Goal: Task Accomplishment & Management: Manage account settings

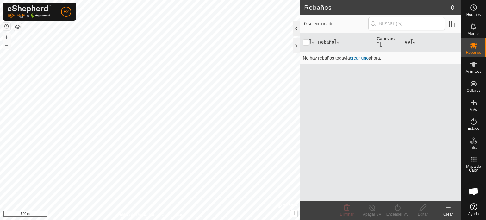
click at [296, 28] on div at bounding box center [297, 28] width 8 height 15
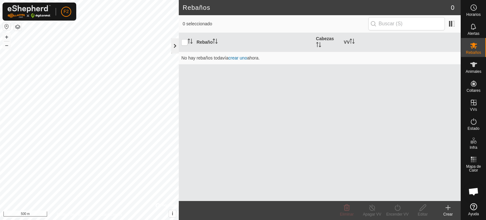
click at [175, 47] on div at bounding box center [175, 45] width 8 height 15
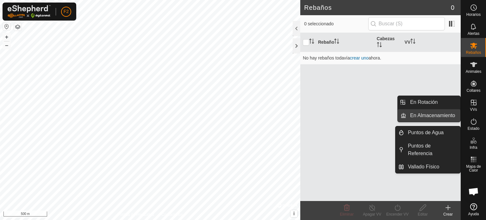
click at [438, 115] on link "En Almacenamiento" at bounding box center [434, 115] width 54 height 13
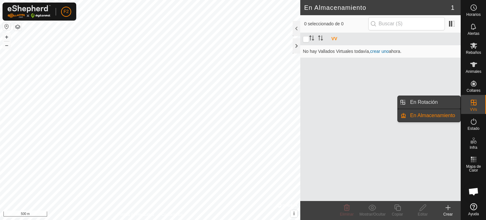
click at [425, 102] on link "En Rotación" at bounding box center [434, 102] width 54 height 13
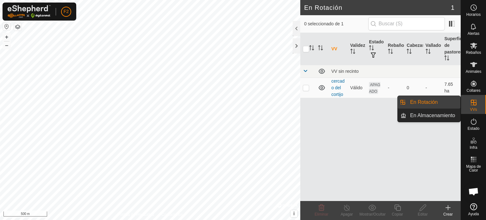
click at [477, 104] on icon at bounding box center [474, 103] width 8 height 8
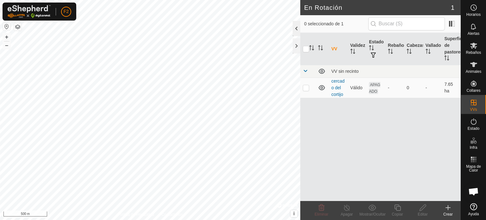
click at [295, 28] on div at bounding box center [297, 28] width 8 height 15
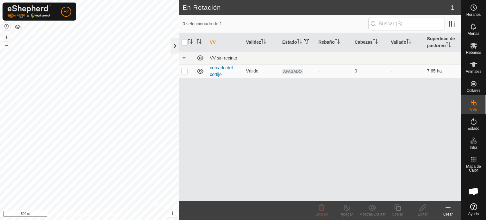
click at [174, 47] on div at bounding box center [175, 45] width 8 height 15
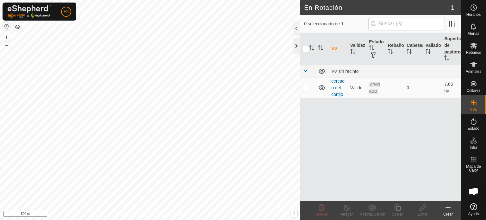
click at [294, 46] on div at bounding box center [297, 45] width 8 height 15
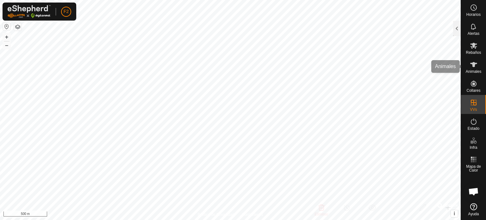
click at [479, 66] on es-animals-svg-icon at bounding box center [473, 65] width 11 height 10
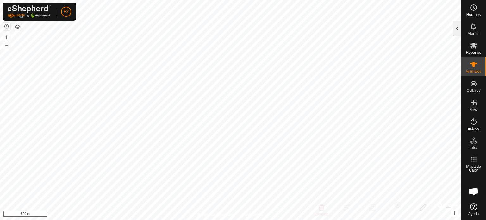
click at [455, 28] on div at bounding box center [457, 28] width 8 height 15
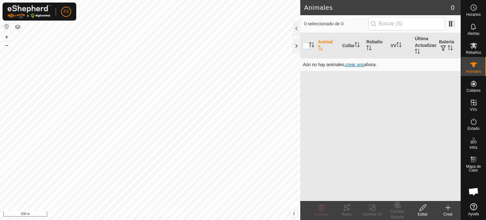
click at [356, 63] on span "crear uno" at bounding box center [355, 64] width 19 height 5
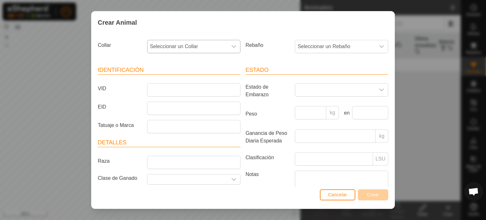
click at [234, 47] on icon "dropdown trigger" at bounding box center [233, 46] width 5 height 5
click at [166, 120] on li "3153139924" at bounding box center [193, 119] width 91 height 13
click at [332, 49] on span "Seleccionar un Rebaño" at bounding box center [335, 46] width 80 height 13
click at [268, 34] on div "Collar 3153139924 Rebaño Seleccionar un Rebaño - Identificación VID EID Tatuaje…" at bounding box center [243, 111] width 303 height 154
click at [346, 197] on span "Cancelar" at bounding box center [337, 194] width 19 height 5
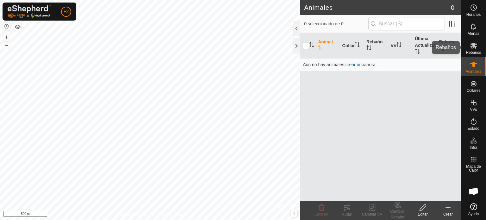
click at [471, 47] on icon at bounding box center [474, 46] width 7 height 6
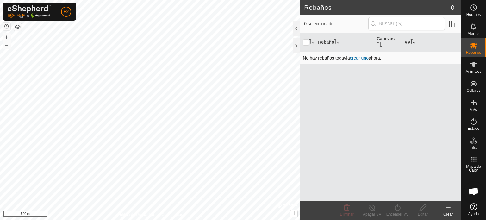
click at [359, 58] on link "crear uno" at bounding box center [359, 57] width 19 height 5
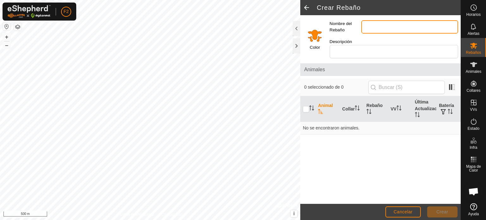
click at [370, 26] on input "Nombre del Rebaño" at bounding box center [410, 26] width 97 height 13
type input "CORTIJO"
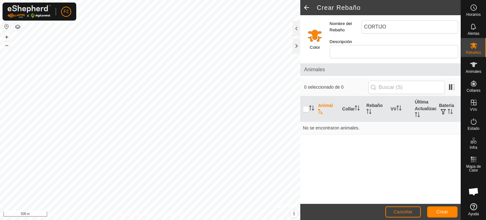
click at [318, 36] on input "Select a color" at bounding box center [314, 35] width 15 height 15
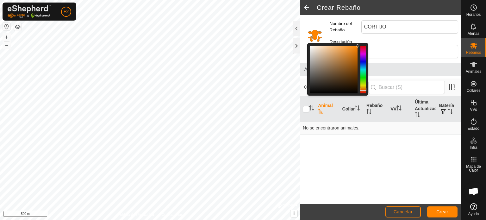
click at [357, 44] on div at bounding box center [357, 45] width 3 height 3
click at [389, 45] on input "Descripción" at bounding box center [394, 51] width 129 height 13
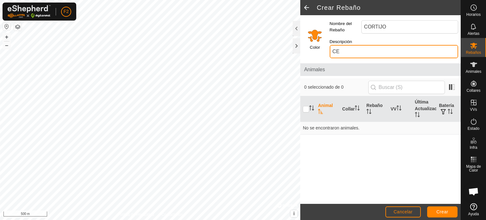
type input "C"
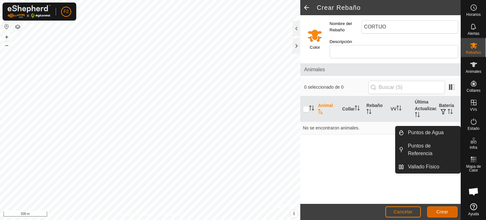
click at [436, 211] on button "Crear" at bounding box center [442, 211] width 30 height 11
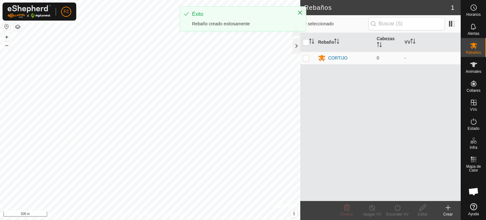
click at [295, 33] on div "Éxito Rebaño creado exitosamente" at bounding box center [243, 21] width 127 height 30
click at [294, 44] on div at bounding box center [297, 45] width 8 height 15
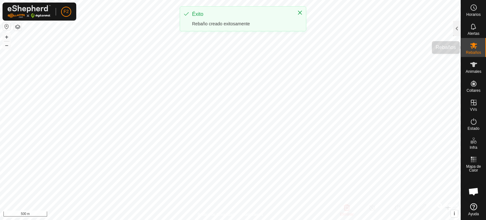
click at [474, 50] on es-mob-svg-icon at bounding box center [473, 46] width 11 height 10
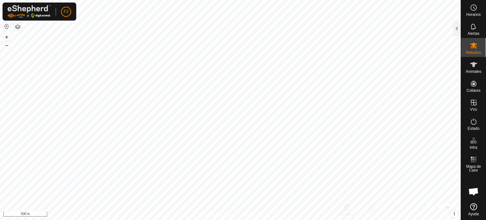
click at [474, 50] on es-mob-svg-icon at bounding box center [473, 46] width 11 height 10
click at [456, 30] on div at bounding box center [457, 28] width 8 height 15
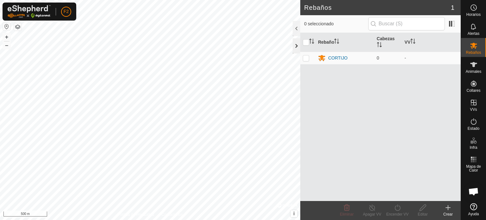
click at [295, 45] on div at bounding box center [297, 45] width 8 height 15
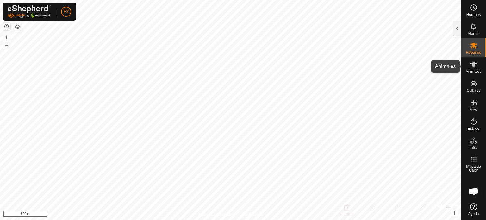
click at [473, 67] on icon at bounding box center [474, 65] width 8 height 8
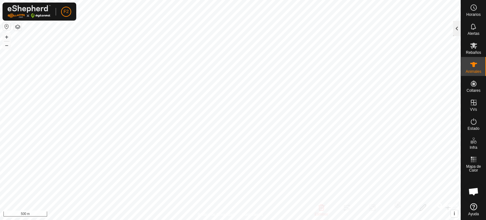
click at [456, 29] on div at bounding box center [457, 28] width 8 height 15
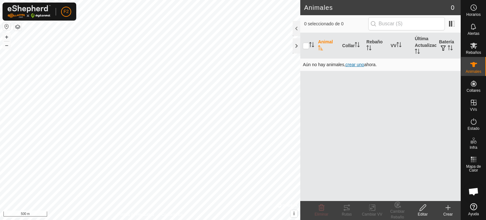
click at [355, 62] on span "crear uno" at bounding box center [355, 64] width 19 height 5
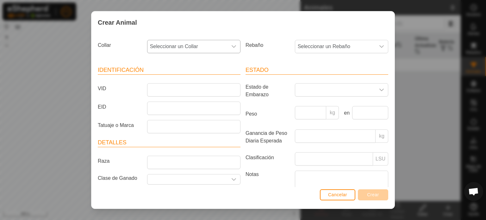
click at [231, 44] on icon "dropdown trigger" at bounding box center [233, 46] width 5 height 5
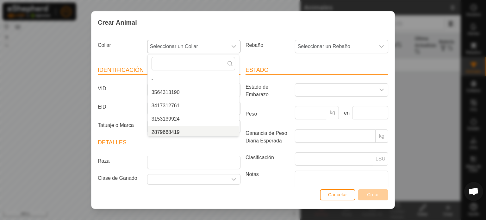
scroll to position [3, 0]
click at [163, 117] on li "3153139924" at bounding box center [193, 116] width 91 height 13
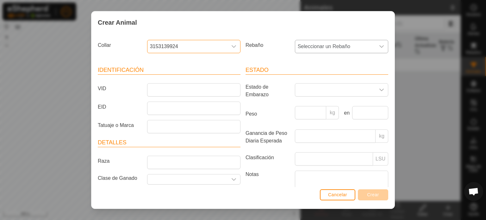
click at [379, 47] on icon "dropdown trigger" at bounding box center [381, 46] width 5 height 5
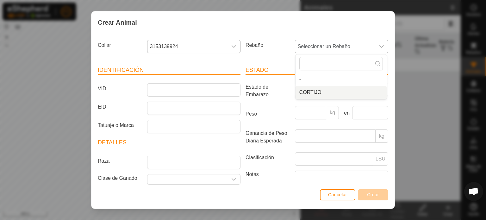
click at [306, 92] on li "CORTIJO" at bounding box center [341, 92] width 91 height 13
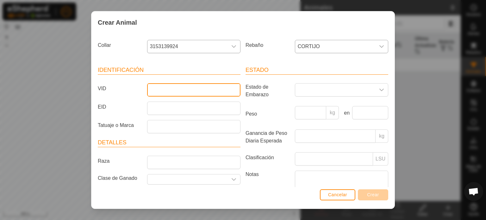
click at [155, 90] on input "VID" at bounding box center [193, 89] width 93 height 13
type input "limosinmoraleja"
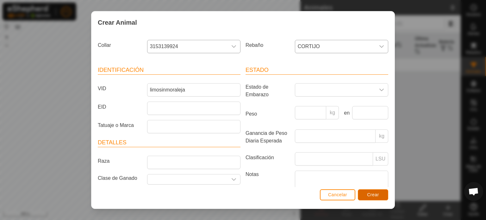
click at [381, 194] on button "Crear" at bounding box center [373, 194] width 30 height 11
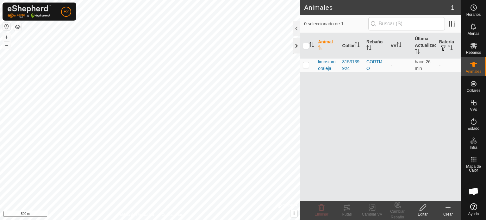
click at [294, 45] on div at bounding box center [297, 45] width 8 height 15
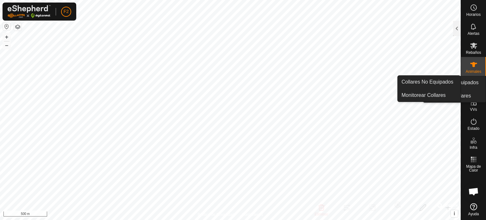
click at [471, 86] on icon at bounding box center [474, 84] width 8 height 8
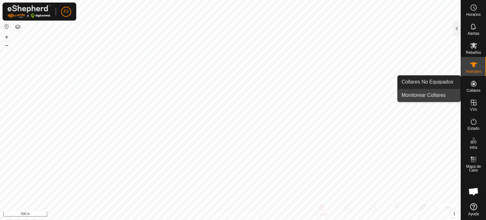
click at [434, 95] on link "Monitorear Collares" at bounding box center [429, 95] width 63 height 13
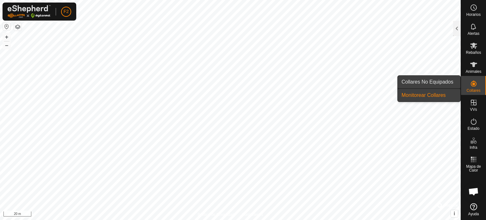
click at [422, 81] on link "Collares No Equipados" at bounding box center [429, 82] width 63 height 13
click at [422, 93] on link "Monitorear Collares" at bounding box center [429, 95] width 63 height 13
click at [421, 81] on link "Collares No Equipados" at bounding box center [429, 82] width 63 height 13
click at [424, 93] on link "Monitorear Collares" at bounding box center [429, 95] width 63 height 13
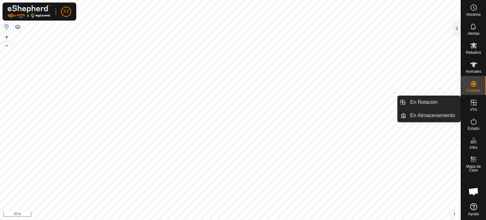
click at [471, 106] on icon at bounding box center [474, 103] width 8 height 8
click at [427, 103] on link "En Rotación" at bounding box center [434, 102] width 54 height 13
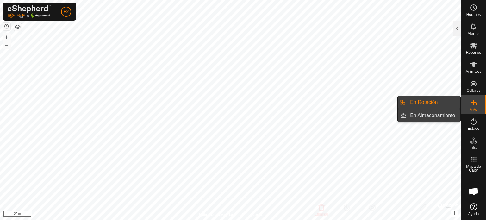
click at [432, 114] on link "En Almacenamiento" at bounding box center [434, 115] width 54 height 13
click at [423, 100] on link "En Rotación" at bounding box center [434, 102] width 54 height 13
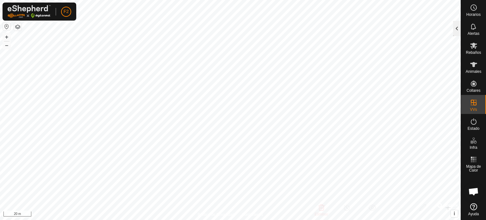
click at [455, 28] on div at bounding box center [457, 28] width 8 height 15
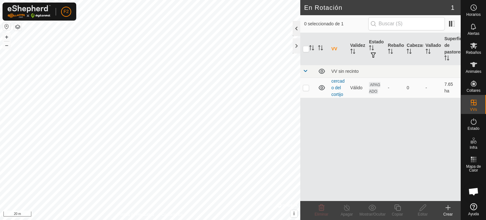
click at [299, 28] on div at bounding box center [297, 28] width 8 height 15
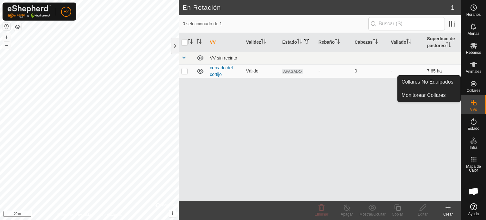
click at [474, 86] on icon at bounding box center [474, 84] width 6 height 6
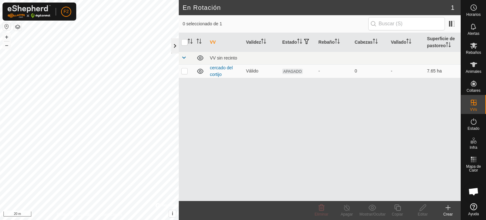
click at [172, 45] on div at bounding box center [175, 45] width 8 height 15
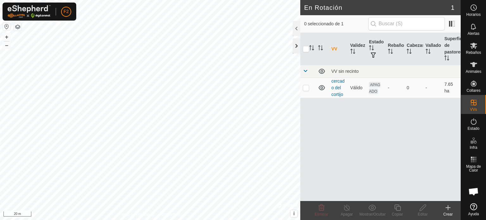
click at [295, 47] on div at bounding box center [297, 45] width 8 height 15
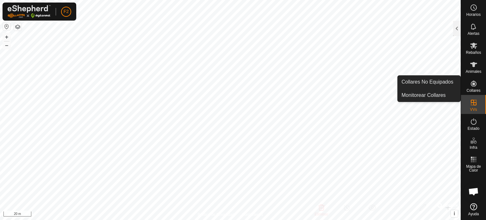
click at [477, 86] on es-neckbands-svg-icon at bounding box center [473, 84] width 11 height 10
click at [427, 83] on link "Collares No Equipados" at bounding box center [429, 82] width 63 height 13
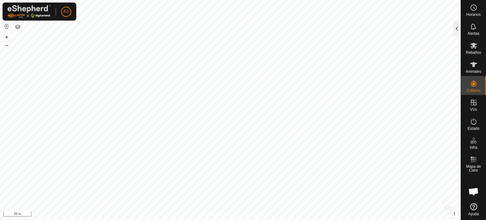
click at [456, 29] on div at bounding box center [457, 28] width 8 height 15
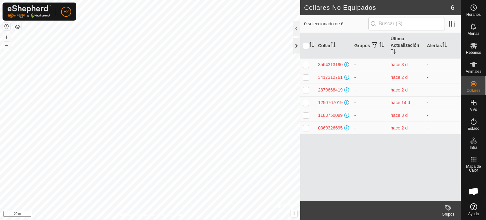
click at [296, 40] on div at bounding box center [297, 45] width 8 height 15
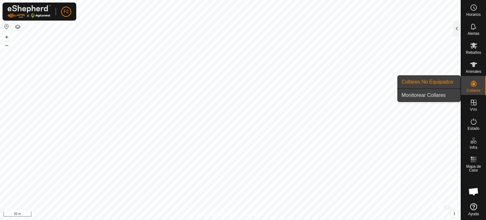
click at [420, 96] on link "Monitorear Collares" at bounding box center [429, 95] width 63 height 13
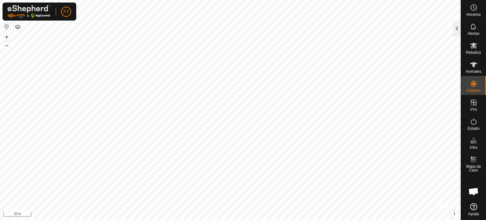
click at [457, 33] on div at bounding box center [457, 28] width 8 height 15
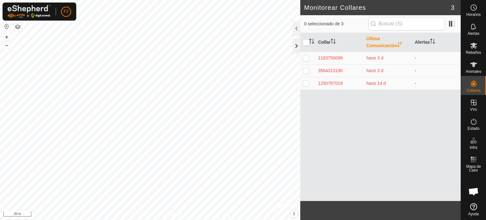
click at [296, 44] on div at bounding box center [297, 45] width 8 height 15
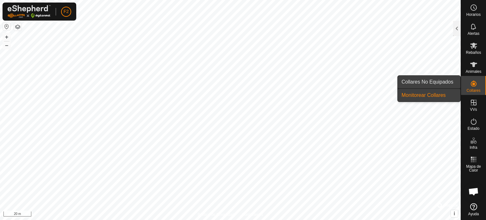
click at [437, 81] on link "Collares No Equipados" at bounding box center [429, 82] width 63 height 13
click at [474, 83] on icon at bounding box center [474, 84] width 6 height 6
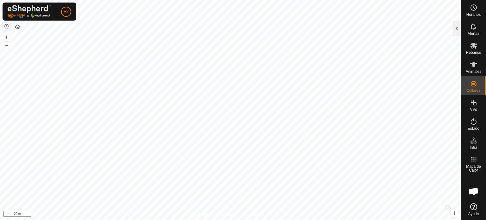
click at [458, 28] on div at bounding box center [457, 28] width 8 height 15
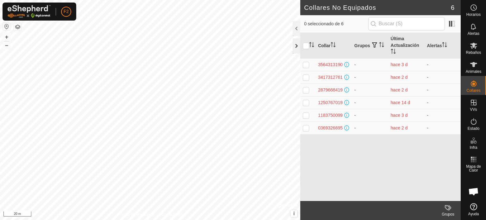
click at [295, 46] on div at bounding box center [297, 45] width 8 height 15
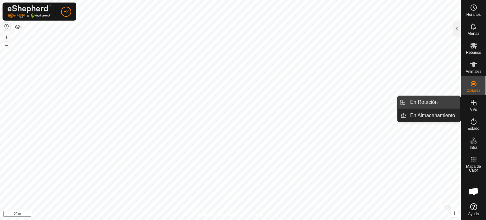
click at [432, 100] on link "En Rotación" at bounding box center [434, 102] width 54 height 13
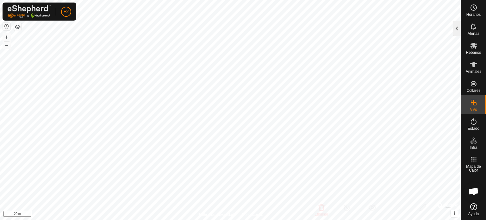
click at [457, 28] on div at bounding box center [457, 28] width 8 height 15
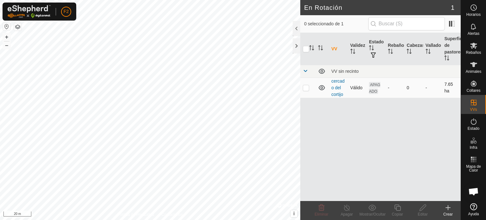
click at [306, 88] on p-checkbox at bounding box center [306, 87] width 6 height 5
checkbox input "true"
click at [337, 90] on link "cercado del cortijo" at bounding box center [338, 88] width 13 height 18
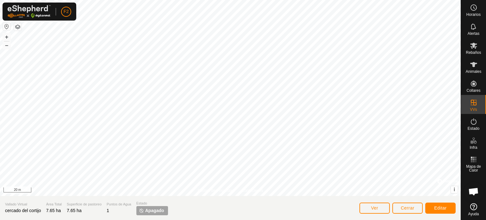
click at [157, 210] on span "Apagado" at bounding box center [154, 210] width 19 height 7
click at [159, 209] on span "Apagado" at bounding box center [154, 210] width 19 height 7
click at [374, 205] on span "Ver" at bounding box center [374, 207] width 7 height 5
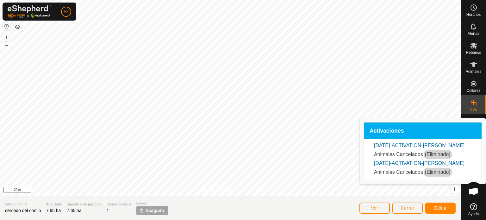
click at [401, 146] on link "[DATE]-ACTIVATION-[PERSON_NAME]" at bounding box center [419, 145] width 91 height 5
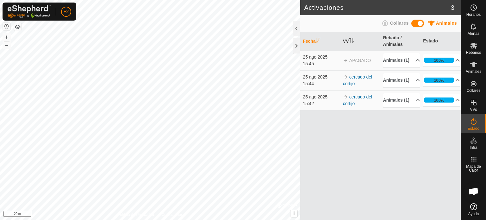
click at [419, 24] on span at bounding box center [418, 24] width 13 height 8
click at [415, 24] on span at bounding box center [418, 24] width 13 height 8
click at [356, 86] on link "cercado del cortijo" at bounding box center [357, 80] width 29 height 12
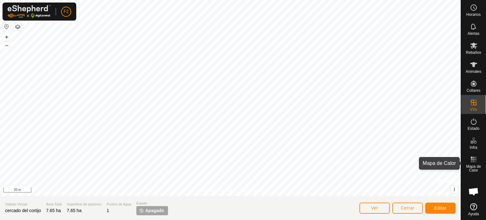
click at [471, 158] on rect at bounding box center [472, 158] width 2 height 2
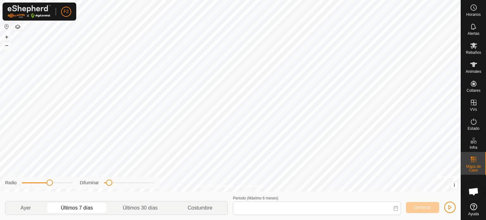
type input "[DATE] - [DATE]"
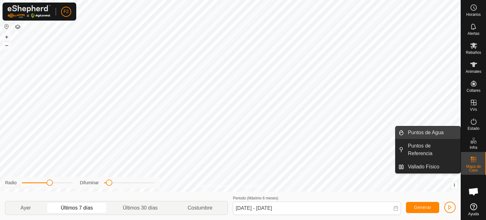
click at [433, 134] on link "Puntos de Agua" at bounding box center [432, 132] width 56 height 13
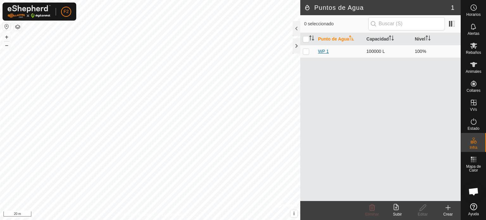
click at [325, 52] on link "WP 1" at bounding box center [323, 51] width 11 height 5
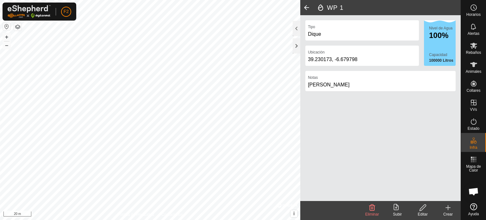
click at [396, 207] on icon at bounding box center [396, 207] width 5 height 6
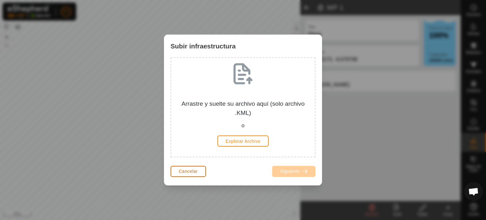
click at [199, 171] on button "Cancelar" at bounding box center [188, 171] width 35 height 11
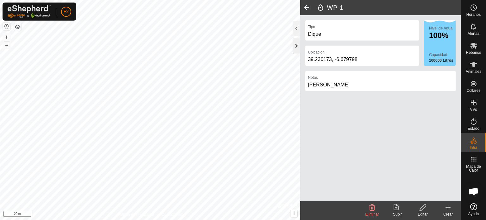
click at [296, 44] on div at bounding box center [297, 45] width 8 height 15
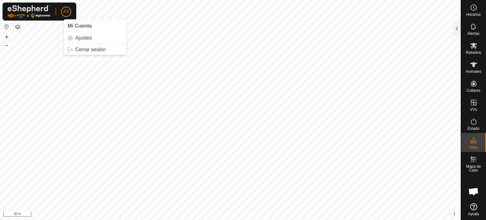
click at [18, 25] on button "button" at bounding box center [18, 27] width 8 height 8
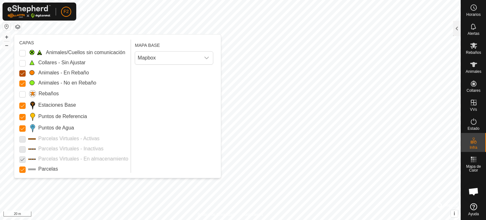
click at [22, 72] on Mob "Animales - En Rebaño" at bounding box center [22, 73] width 6 height 6
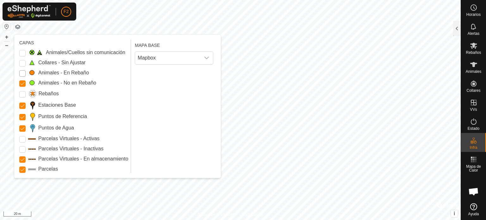
click at [22, 72] on Mob "Animales - En Rebaño" at bounding box center [22, 73] width 6 height 6
click at [21, 138] on Active "Parcelas Virtuales - Activas" at bounding box center [22, 139] width 6 height 6
click at [181, 63] on span "Mapbox" at bounding box center [167, 58] width 65 height 13
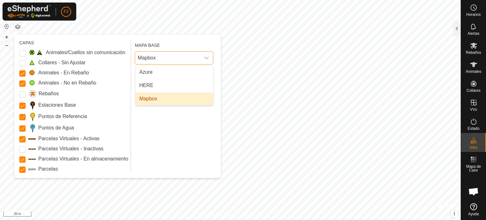
click at [146, 98] on li "Mapbox" at bounding box center [175, 98] width 78 height 13
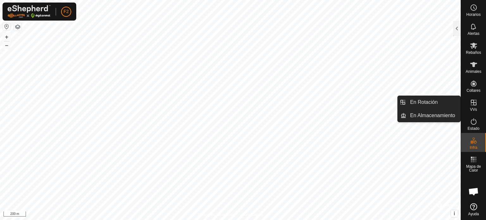
click at [477, 103] on icon at bounding box center [474, 103] width 8 height 8
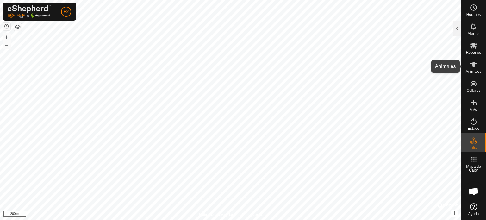
click at [475, 66] on icon at bounding box center [474, 65] width 8 height 8
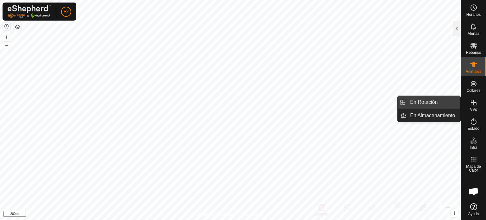
click at [426, 102] on link "En Rotación" at bounding box center [434, 102] width 54 height 13
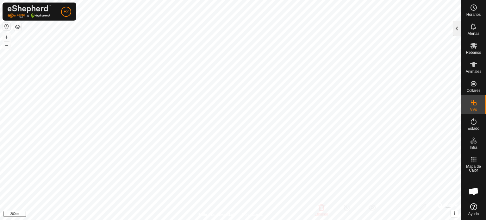
click at [455, 29] on div at bounding box center [457, 28] width 8 height 15
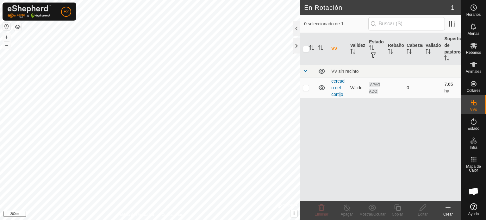
click at [305, 87] on p-checkbox at bounding box center [306, 87] width 6 height 5
checkbox input "true"
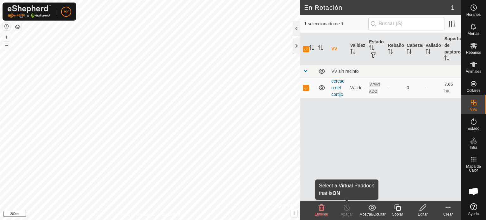
click at [347, 214] on div "Apagar" at bounding box center [346, 215] width 25 height 6
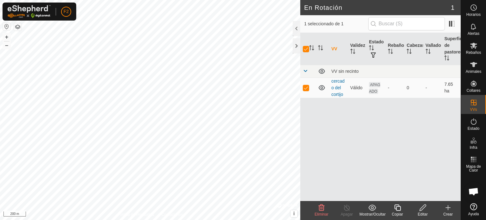
click at [349, 210] on line at bounding box center [346, 207] width 5 height 5
click at [19, 27] on button "button" at bounding box center [18, 27] width 8 height 8
click at [296, 44] on div at bounding box center [297, 45] width 8 height 15
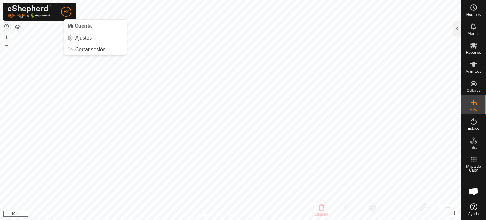
click at [20, 26] on button "button" at bounding box center [18, 27] width 8 height 8
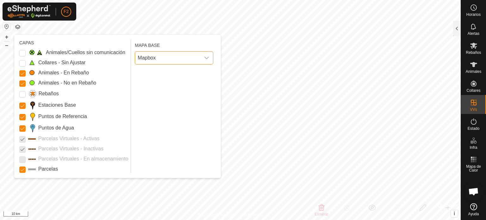
drag, startPoint x: 149, startPoint y: 54, endPoint x: 152, endPoint y: 59, distance: 6.1
click at [150, 55] on span "Mapbox" at bounding box center [167, 58] width 65 height 13
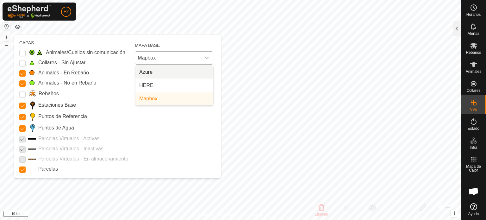
click at [157, 72] on li "Azure" at bounding box center [175, 72] width 78 height 13
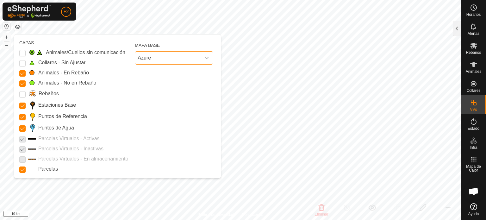
drag, startPoint x: 460, startPoint y: 30, endPoint x: 444, endPoint y: 43, distance: 20.9
click at [459, 30] on div at bounding box center [457, 28] width 8 height 15
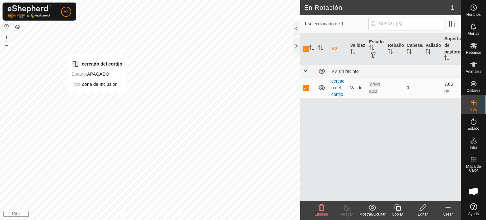
checkbox input "false"
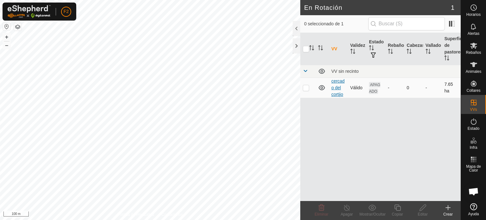
click at [334, 87] on link "cercado del cortijo" at bounding box center [338, 88] width 13 height 18
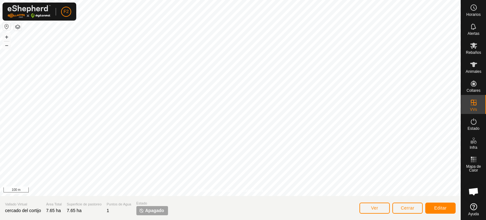
click at [149, 211] on span "Apagado" at bounding box center [154, 210] width 19 height 7
click at [380, 209] on button "Ver" at bounding box center [375, 208] width 30 height 11
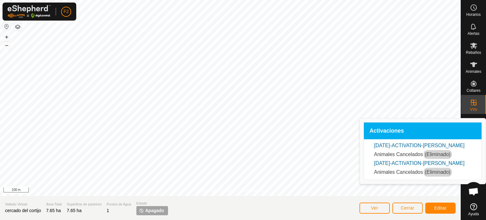
click at [418, 144] on link "[DATE]-ACTIVATION-[PERSON_NAME]" at bounding box center [419, 145] width 91 height 5
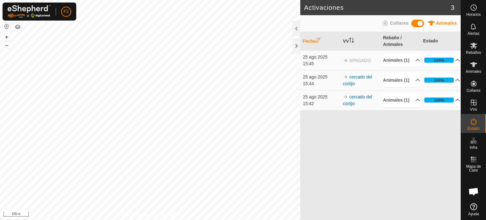
click at [395, 23] on span "Collares" at bounding box center [399, 23] width 19 height 5
click at [416, 24] on span at bounding box center [418, 24] width 13 height 8
click at [296, 47] on div at bounding box center [297, 45] width 8 height 15
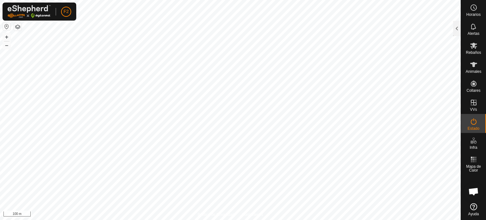
click at [20, 24] on button "button" at bounding box center [18, 27] width 8 height 8
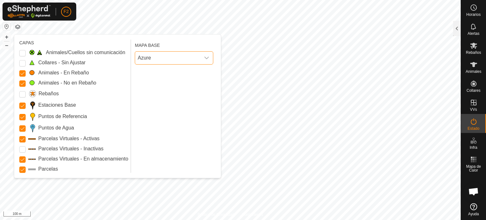
click at [157, 54] on span "Azure" at bounding box center [167, 58] width 65 height 13
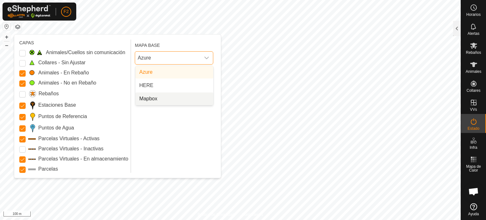
click at [151, 97] on li "Mapbox" at bounding box center [175, 98] width 78 height 13
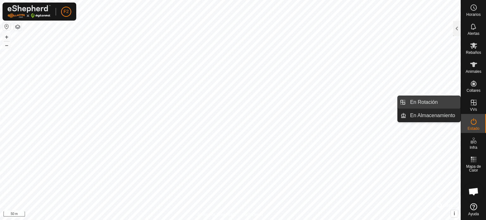
click at [422, 102] on link "En Rotación" at bounding box center [434, 102] width 54 height 13
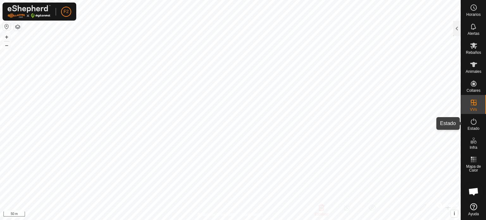
click at [476, 125] on es-activation-svg-icon at bounding box center [473, 122] width 11 height 10
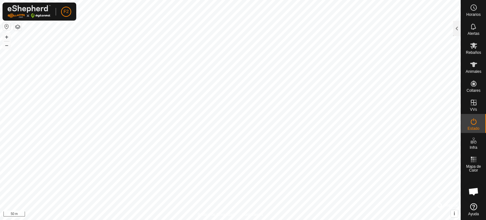
click at [476, 125] on es-activation-svg-icon at bounding box center [473, 122] width 11 height 10
click at [474, 123] on icon at bounding box center [474, 122] width 8 height 8
click at [455, 28] on div at bounding box center [457, 28] width 8 height 15
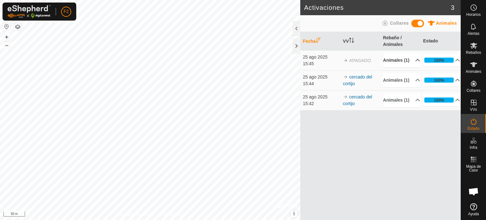
click at [417, 62] on p-accordion-header "Animales (1)" at bounding box center [401, 60] width 37 height 14
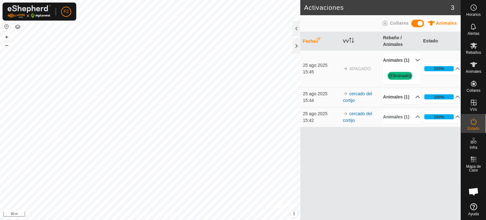
click at [414, 104] on p-accordion-header "Animales (1)" at bounding box center [401, 97] width 37 height 14
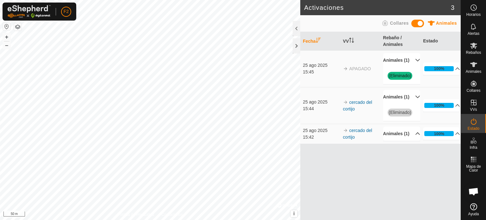
click at [413, 141] on p-accordion-header "Animales (1)" at bounding box center [401, 134] width 37 height 14
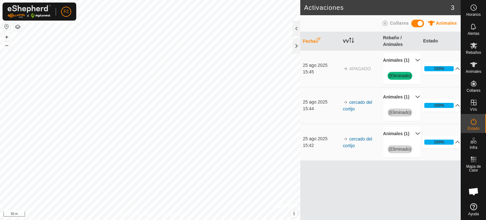
click at [350, 39] on icon "Activar para ordenar" at bounding box center [351, 40] width 5 height 5
click at [351, 40] on icon "Activar para ordenar" at bounding box center [351, 40] width 5 height 5
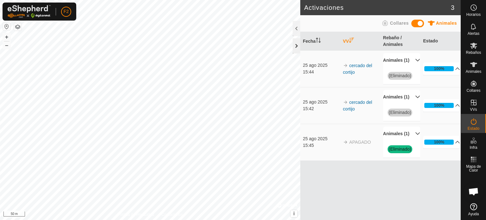
click at [298, 46] on div at bounding box center [297, 45] width 8 height 15
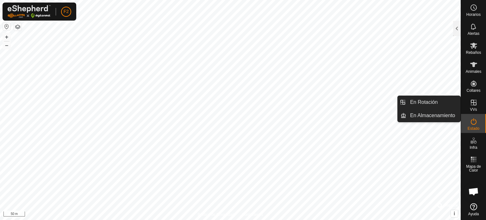
click at [473, 102] on icon at bounding box center [474, 103] width 8 height 8
click at [444, 117] on link "En Almacenamiento" at bounding box center [434, 115] width 54 height 13
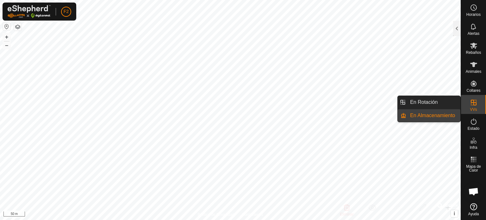
click at [438, 113] on link "En Almacenamiento" at bounding box center [434, 115] width 54 height 13
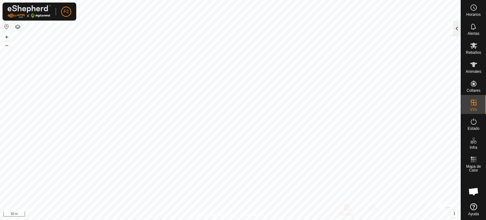
click at [459, 26] on div at bounding box center [457, 28] width 8 height 15
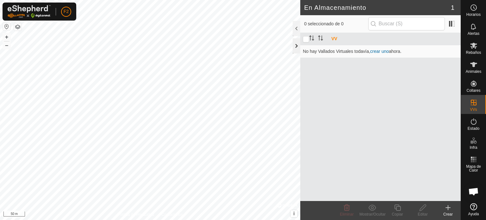
click at [297, 40] on div at bounding box center [297, 45] width 8 height 15
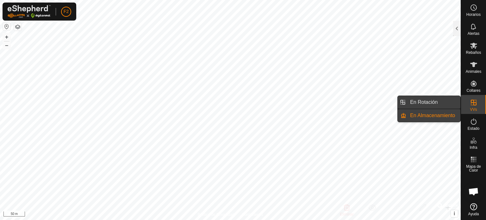
click at [436, 100] on link "En Rotación" at bounding box center [434, 102] width 54 height 13
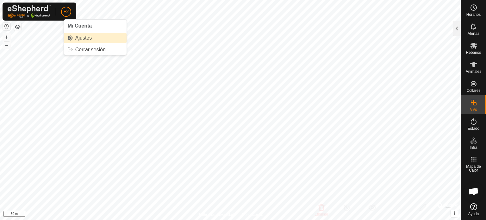
click at [82, 38] on link "Ajustes" at bounding box center [95, 38] width 63 height 10
click at [83, 36] on link "Ajustes" at bounding box center [95, 38] width 63 height 10
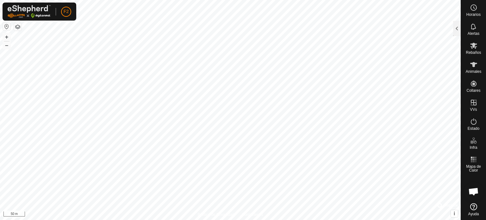
click at [473, 190] on span "Chat abierto" at bounding box center [474, 192] width 10 height 9
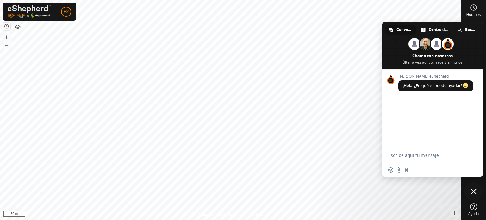
click at [473, 209] on icon at bounding box center [474, 206] width 7 height 7
click at [477, 192] on span "Cerrar el chat" at bounding box center [473, 191] width 19 height 19
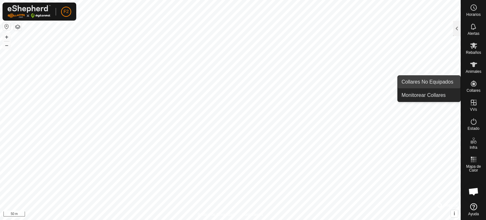
click at [436, 81] on link "Collares No Equipados" at bounding box center [429, 82] width 63 height 13
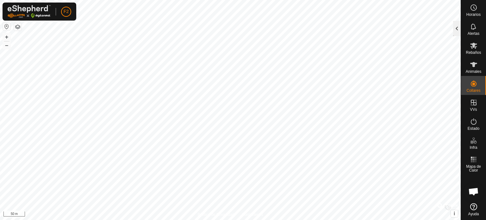
click at [459, 29] on div at bounding box center [457, 28] width 8 height 15
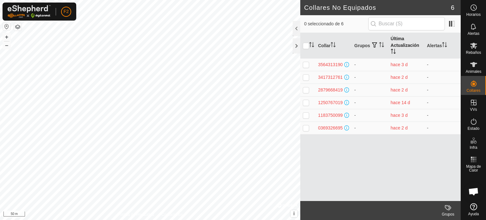
click at [401, 43] on th "Última Actualización" at bounding box center [407, 46] width 36 height 26
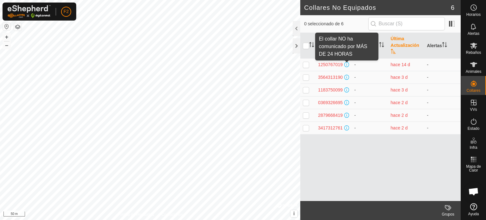
click at [347, 64] on span at bounding box center [346, 64] width 5 height 5
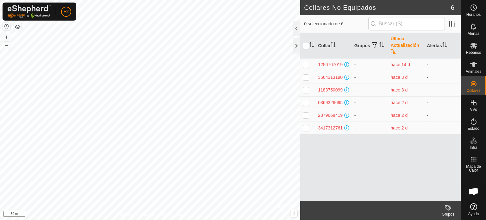
click at [347, 64] on span at bounding box center [346, 64] width 5 height 5
click at [294, 47] on div at bounding box center [297, 45] width 8 height 15
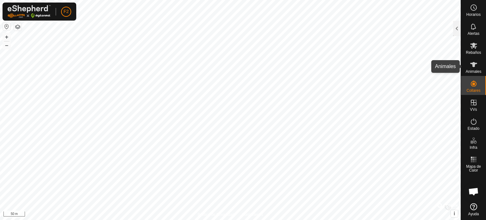
click at [472, 66] on icon at bounding box center [474, 64] width 7 height 5
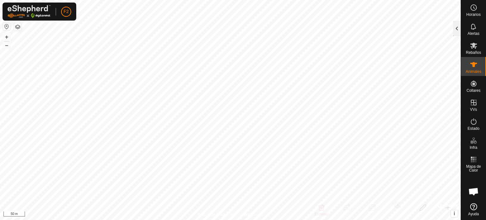
click at [455, 28] on div at bounding box center [457, 28] width 8 height 15
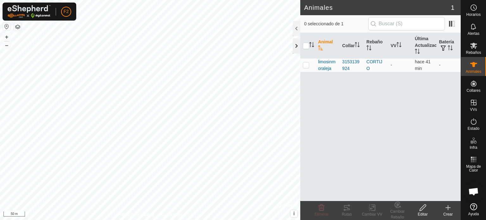
click at [296, 45] on div at bounding box center [297, 45] width 8 height 15
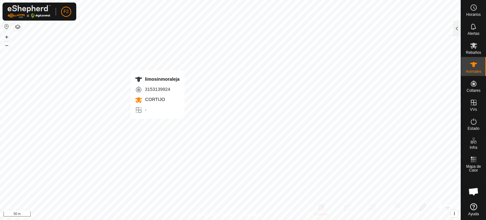
checkbox input "true"
checkbox input "false"
checkbox input "true"
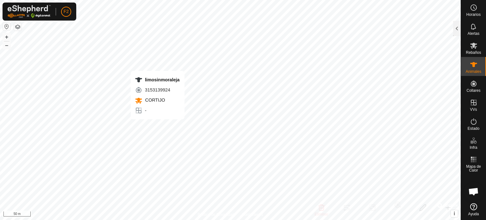
checkbox input "true"
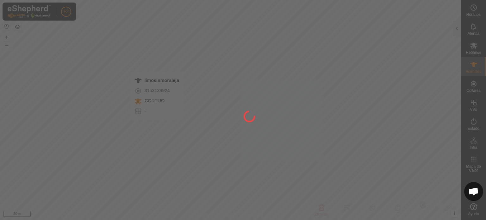
type input "limosinmoraleja"
type input "-"
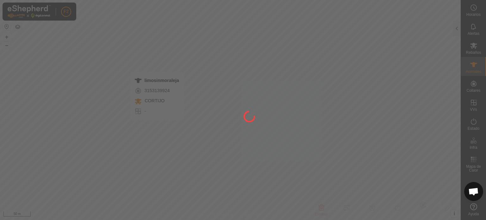
type input "0 kg"
type input "-"
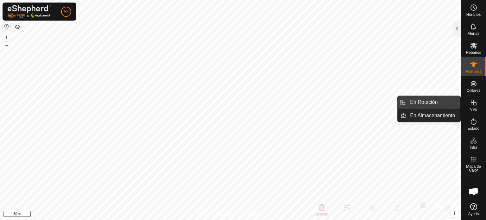
click at [426, 104] on link "En Rotación" at bounding box center [434, 102] width 54 height 13
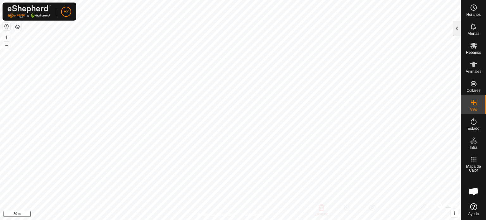
click at [457, 26] on div at bounding box center [457, 28] width 8 height 15
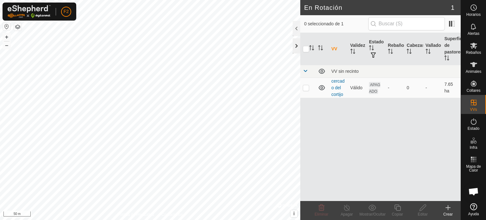
click at [297, 45] on div at bounding box center [297, 45] width 8 height 15
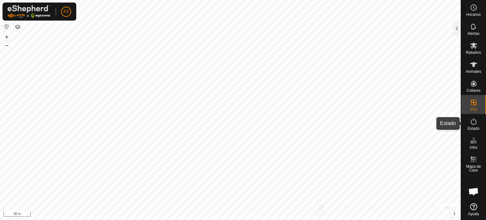
click at [470, 124] on es-activation-svg-icon at bounding box center [473, 122] width 11 height 10
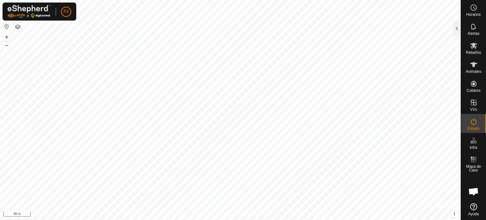
click at [476, 126] on es-activation-svg-icon at bounding box center [473, 122] width 11 height 10
click at [475, 123] on icon at bounding box center [474, 122] width 8 height 8
click at [456, 29] on div at bounding box center [457, 28] width 8 height 15
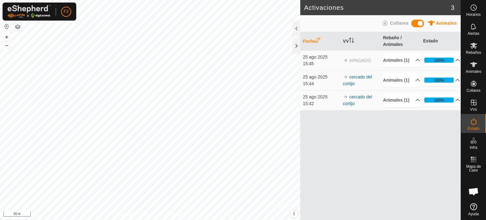
click at [386, 22] on icon at bounding box center [385, 23] width 6 height 6
click at [356, 78] on link "cercado del cortijo" at bounding box center [357, 80] width 29 height 12
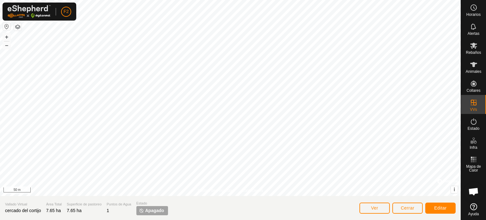
click at [144, 208] on img at bounding box center [141, 210] width 5 height 5
click at [151, 213] on span "Apagado" at bounding box center [154, 210] width 19 height 7
click at [154, 214] on p-tag "Apagado" at bounding box center [152, 210] width 32 height 9
click at [147, 210] on span "Apagado" at bounding box center [154, 210] width 19 height 7
click at [476, 122] on icon at bounding box center [474, 122] width 8 height 8
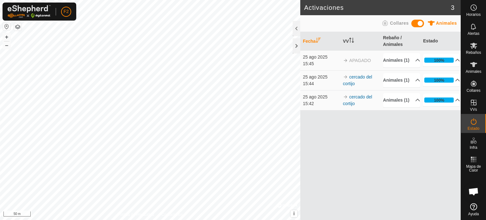
click at [476, 122] on icon at bounding box center [474, 122] width 8 height 8
click at [451, 64] on p-accordion-header "100%" at bounding box center [441, 60] width 37 height 13
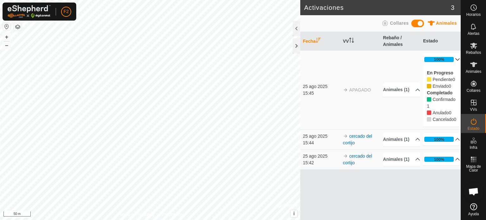
click at [427, 98] on icon at bounding box center [429, 99] width 4 height 4
drag, startPoint x: 433, startPoint y: 91, endPoint x: 441, endPoint y: 61, distance: 30.9
click at [433, 89] on div "En Progreso Pendiente 0 Enviado 0 Completado Confirmado 1 Anulado 0 Cancelado 0" at bounding box center [441, 96] width 37 height 61
drag, startPoint x: 441, startPoint y: 55, endPoint x: 441, endPoint y: 60, distance: 5.1
click at [441, 57] on p-accordion-header "100%" at bounding box center [441, 59] width 37 height 13
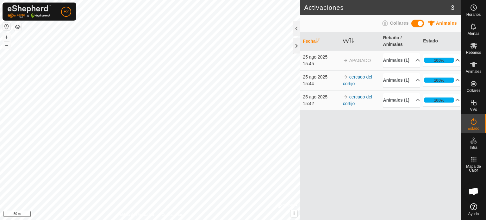
click at [440, 61] on p-accordion-header "100%" at bounding box center [441, 60] width 37 height 13
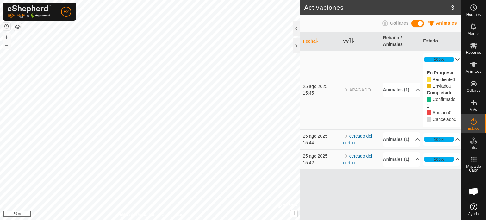
drag, startPoint x: 357, startPoint y: 90, endPoint x: 362, endPoint y: 157, distance: 67.0
click at [357, 90] on td "APAGADO" at bounding box center [361, 89] width 40 height 79
click at [353, 145] on link "cercado del cortijo" at bounding box center [357, 140] width 29 height 12
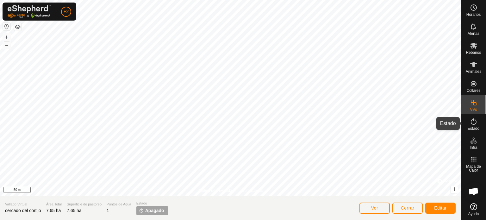
click at [473, 128] on span "Estado" at bounding box center [474, 129] width 12 height 4
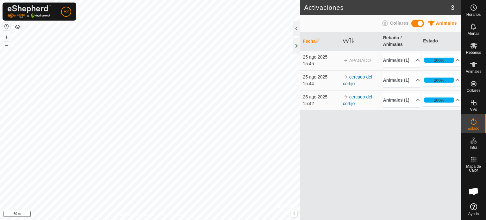
click at [355, 110] on td "cercado del cortijo" at bounding box center [361, 100] width 40 height 20
click at [355, 106] on link "cercado del cortijo" at bounding box center [357, 100] width 29 height 12
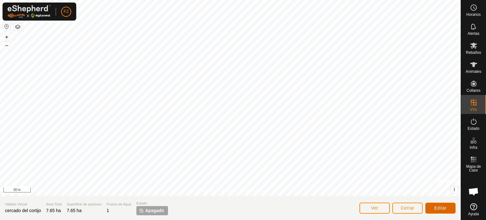
click at [438, 209] on span "Editar" at bounding box center [440, 207] width 13 height 5
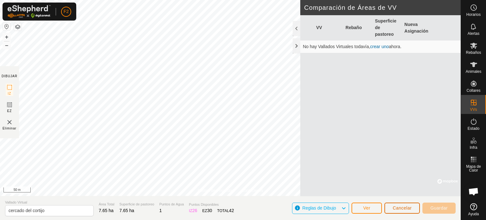
click at [396, 208] on span "Cancelar" at bounding box center [402, 207] width 19 height 5
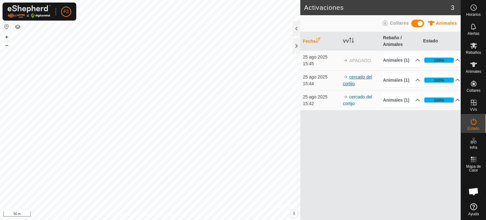
drag, startPoint x: 362, startPoint y: 83, endPoint x: 360, endPoint y: 86, distance: 3.4
click at [361, 86] on td "cercado del cortijo" at bounding box center [361, 80] width 40 height 20
click at [360, 86] on link "cercado del cortijo" at bounding box center [357, 80] width 29 height 12
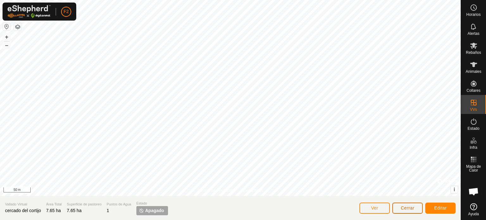
click at [403, 209] on span "Cerrar" at bounding box center [408, 207] width 14 height 5
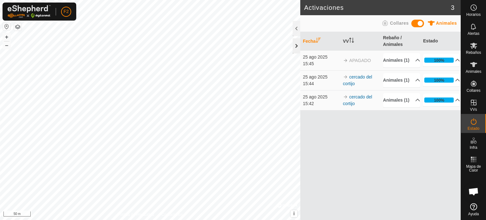
click at [295, 47] on div at bounding box center [297, 45] width 8 height 15
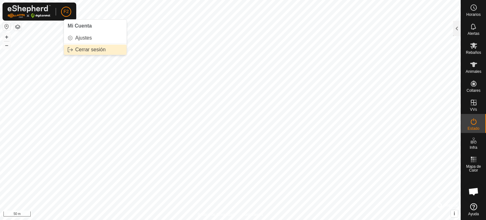
click at [81, 49] on link "Cerrar sesión" at bounding box center [95, 50] width 63 height 10
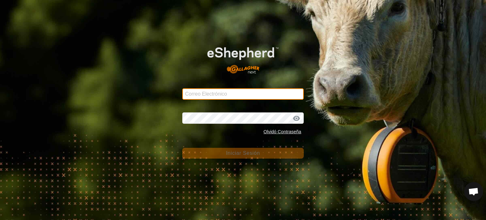
type input "[EMAIL_ADDRESS][DOMAIN_NAME]"
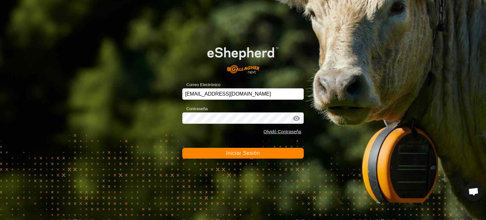
click at [236, 158] on button "Iniciar Sesión" at bounding box center [243, 153] width 122 height 11
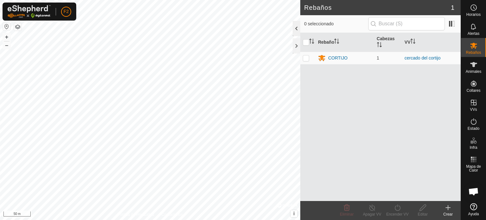
click at [295, 29] on div at bounding box center [297, 28] width 8 height 15
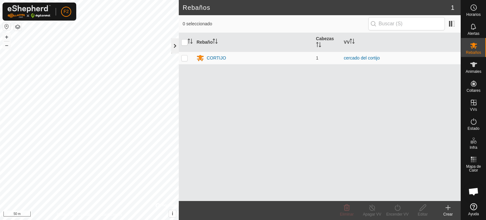
click at [172, 46] on div at bounding box center [175, 45] width 8 height 15
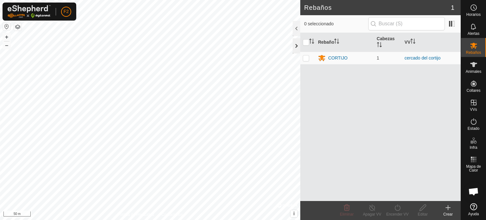
click at [297, 48] on div at bounding box center [297, 45] width 8 height 15
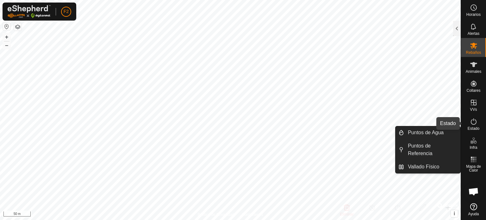
click at [471, 123] on icon at bounding box center [474, 121] width 6 height 6
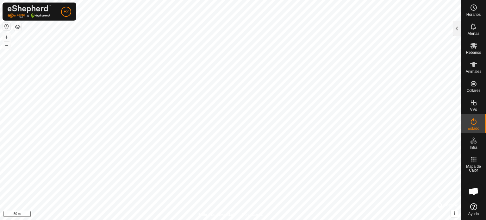
click at [475, 123] on icon at bounding box center [474, 122] width 8 height 8
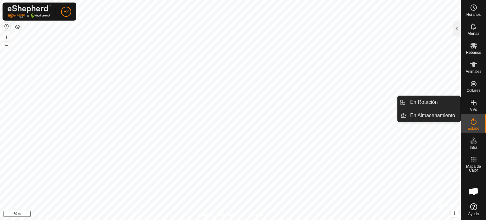
click at [474, 105] on icon at bounding box center [474, 103] width 6 height 6
click at [437, 102] on link "En Rotación" at bounding box center [434, 102] width 54 height 13
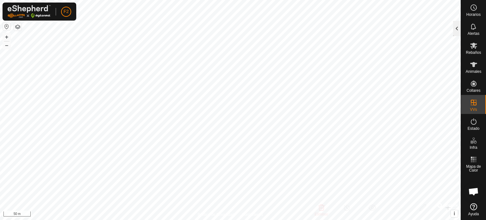
click at [456, 32] on div at bounding box center [457, 28] width 8 height 15
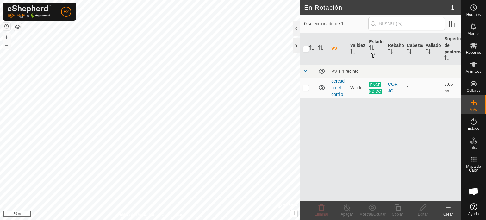
click at [295, 42] on div at bounding box center [297, 45] width 8 height 15
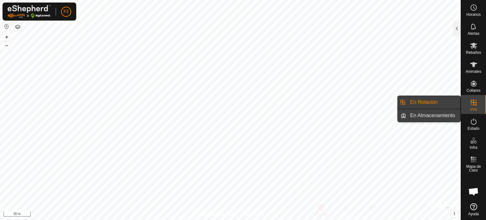
click at [444, 115] on link "En Almacenamiento" at bounding box center [434, 115] width 54 height 13
click at [425, 99] on link "En Rotación" at bounding box center [434, 102] width 54 height 13
click at [436, 101] on link "En Rotación" at bounding box center [434, 102] width 54 height 13
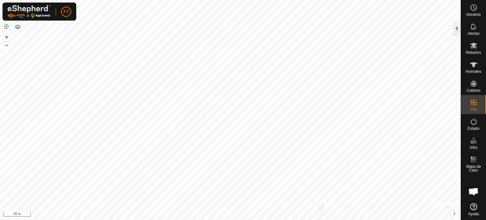
click at [455, 28] on div at bounding box center [457, 28] width 8 height 15
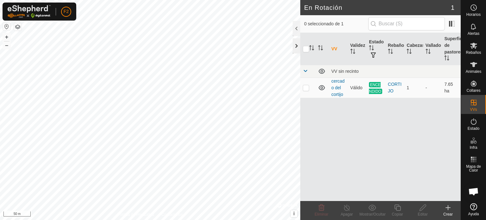
click at [294, 46] on div at bounding box center [297, 45] width 8 height 15
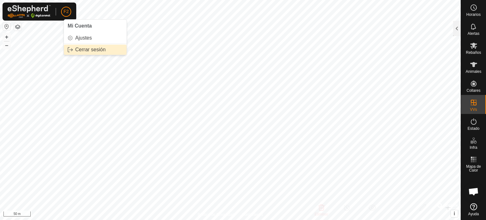
click at [90, 49] on link "Cerrar sesión" at bounding box center [95, 50] width 63 height 10
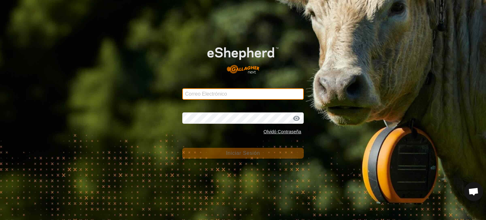
type input "[EMAIL_ADDRESS][DOMAIN_NAME]"
